Goal: Task Accomplishment & Management: Manage account settings

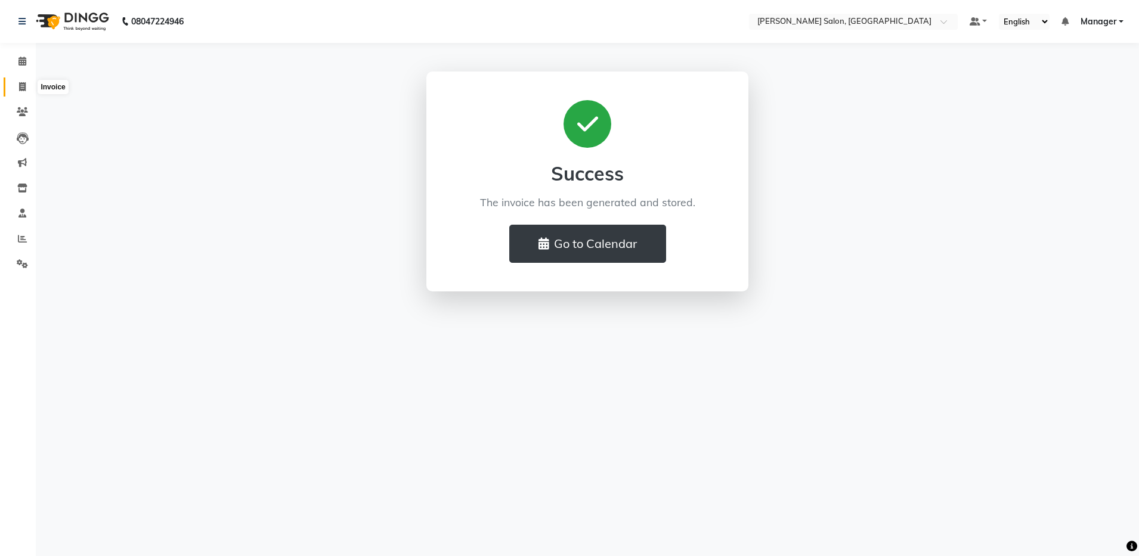
drag, startPoint x: 0, startPoint y: 0, endPoint x: 14, endPoint y: 92, distance: 93.5
click at [14, 92] on span at bounding box center [22, 88] width 21 height 14
select select "service"
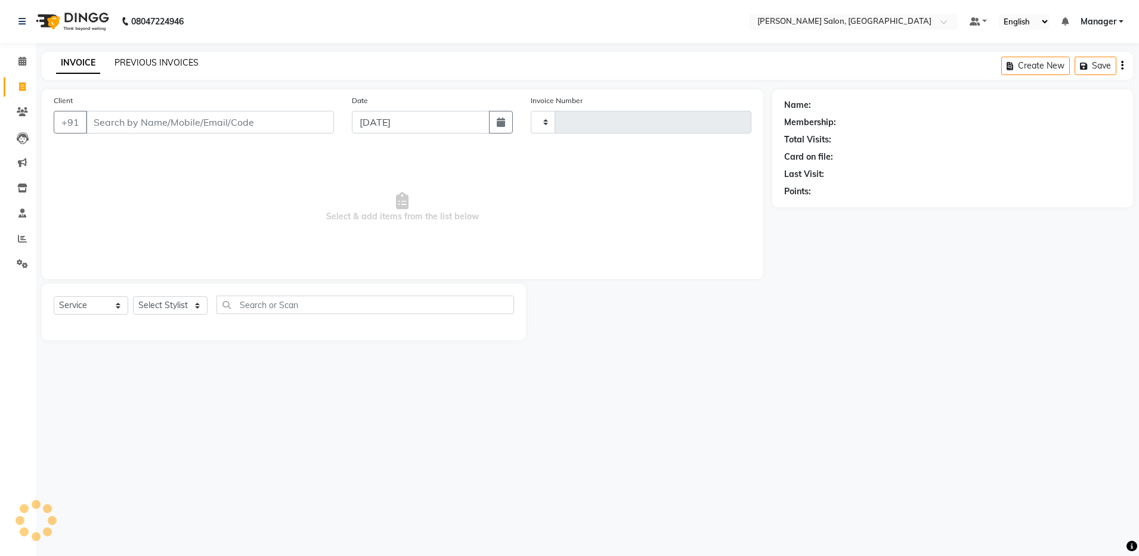
click at [170, 64] on link "PREVIOUS INVOICES" at bounding box center [157, 62] width 84 height 11
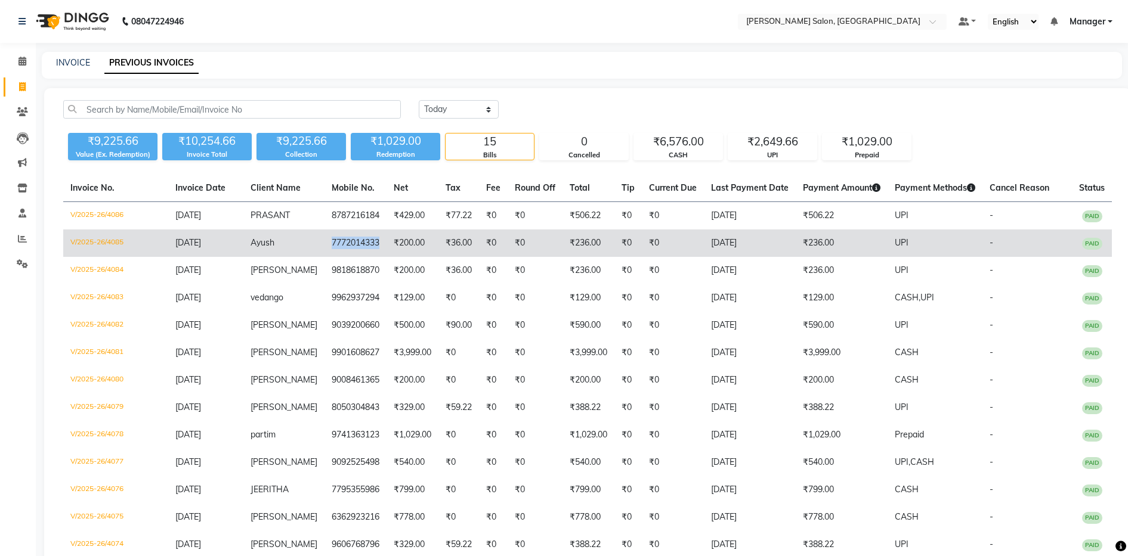
copy td "7772014333"
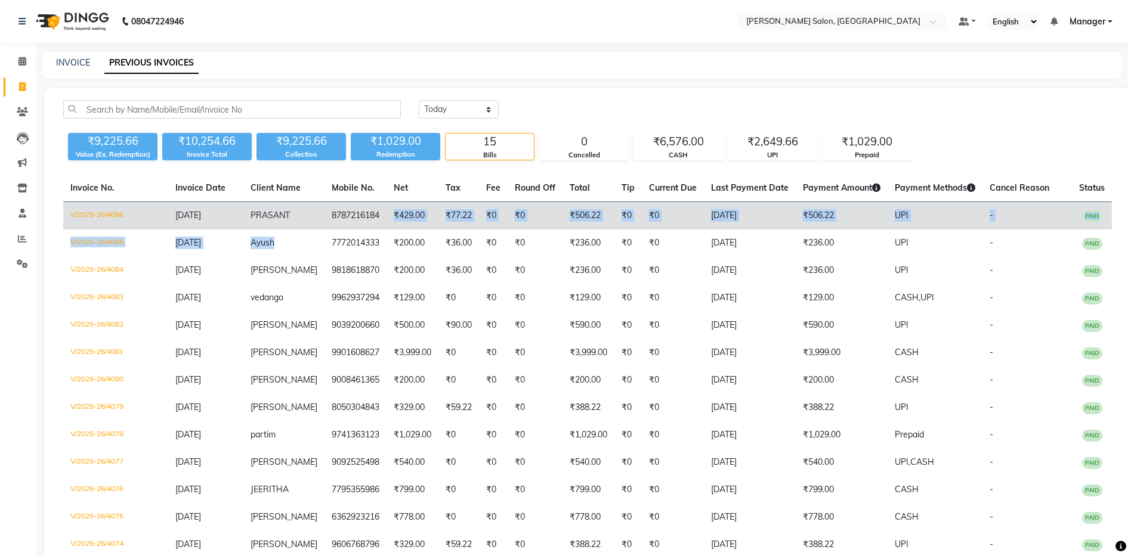
drag, startPoint x: 315, startPoint y: 244, endPoint x: 383, endPoint y: 225, distance: 71.2
click at [383, 225] on tbody "V/2025-26/4086 01-09-2025 PRASANT 8787216184 ₹429.00 ₹77.22 ₹0 ₹0 ₹506.22 ₹0 ₹0…" at bounding box center [587, 408] width 1048 height 412
copy td "8787216184"
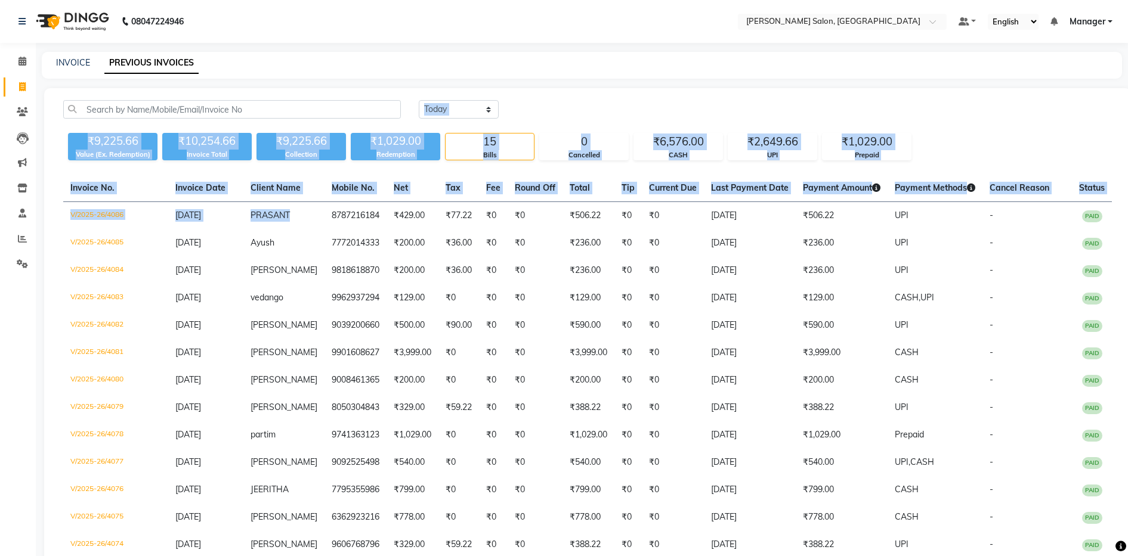
drag, startPoint x: 313, startPoint y: 216, endPoint x: 448, endPoint y: 97, distance: 180.4
click at [448, 97] on div "Today Yesterday Custom Range ₹9,225.66 Value (Ex. Redemption) ₹10,254.66 Invoic…" at bounding box center [587, 374] width 1087 height 573
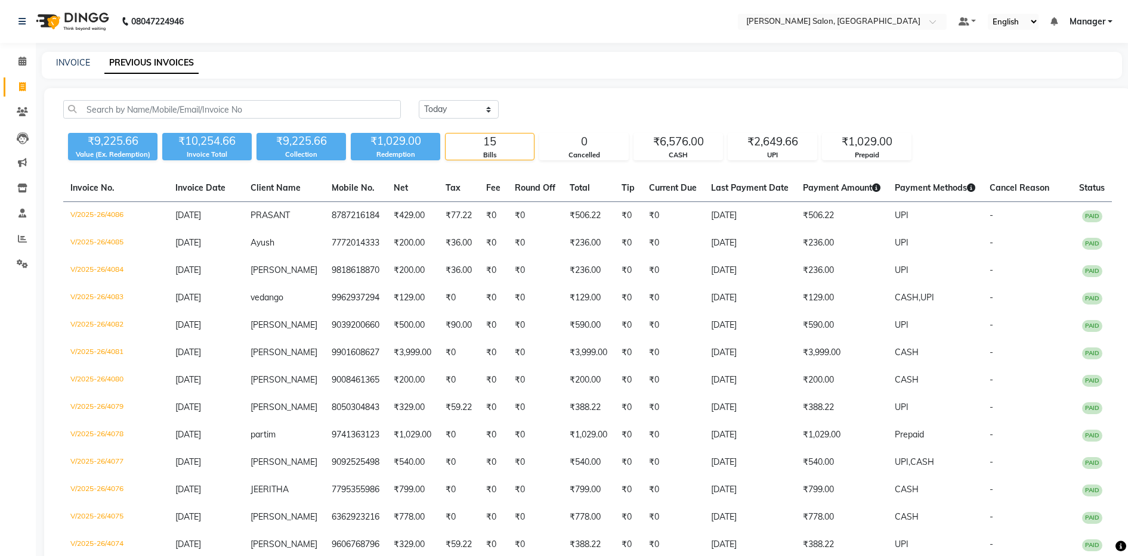
click at [508, 75] on div "INVOICE PREVIOUS INVOICES" at bounding box center [582, 65] width 1080 height 27
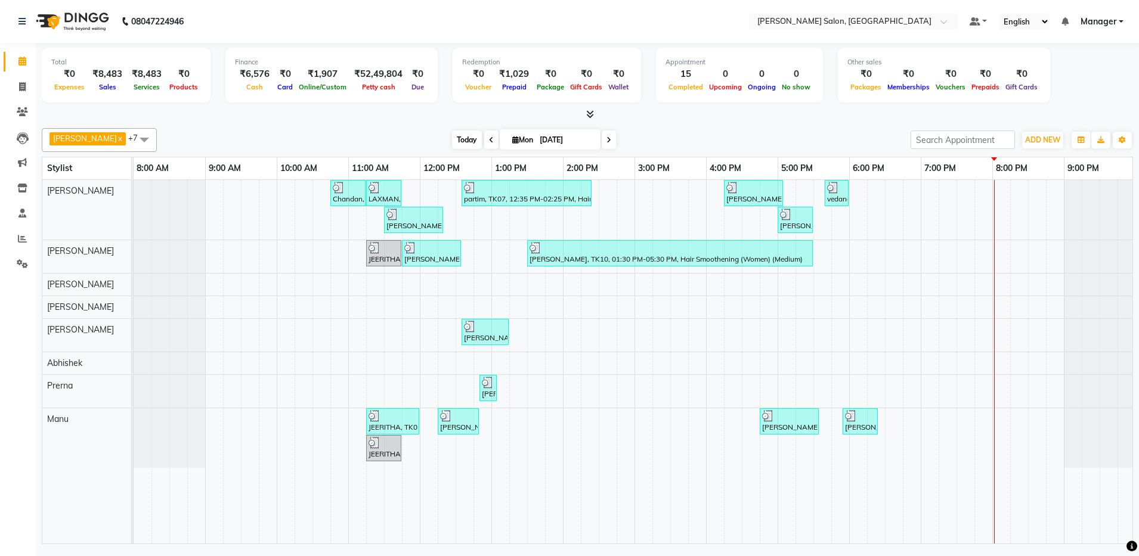
click at [462, 140] on span "Today" at bounding box center [467, 140] width 30 height 18
